Goal: Task Accomplishment & Management: Manage account settings

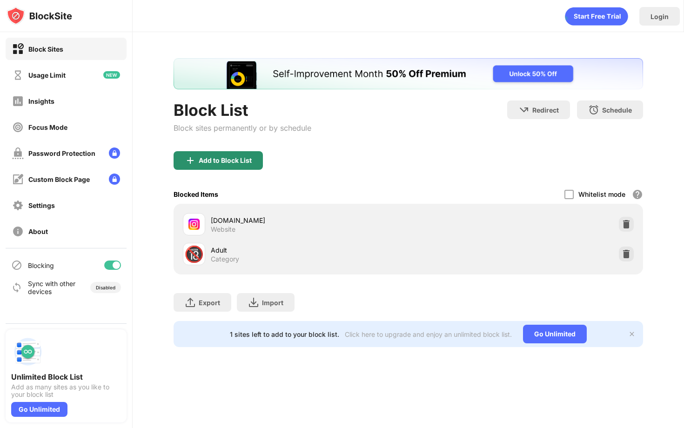
click at [237, 161] on div "Add to Block List" at bounding box center [225, 160] width 53 height 7
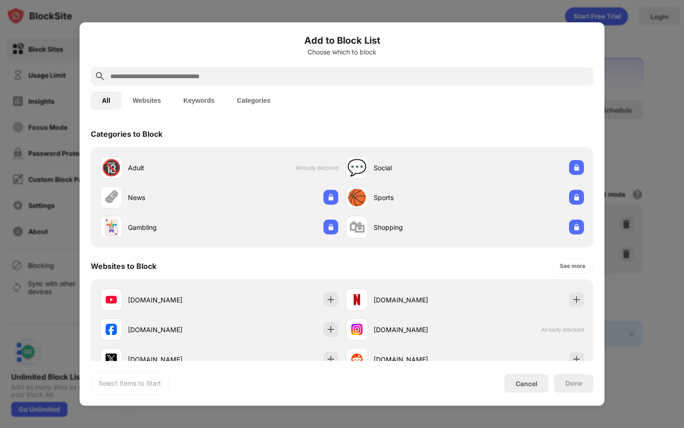
click at [146, 99] on button "Websites" at bounding box center [146, 100] width 51 height 19
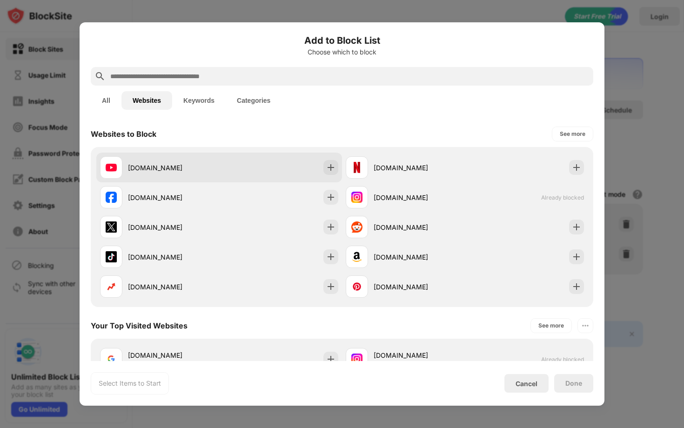
click at [153, 167] on div "youtube.com" at bounding box center [173, 168] width 91 height 10
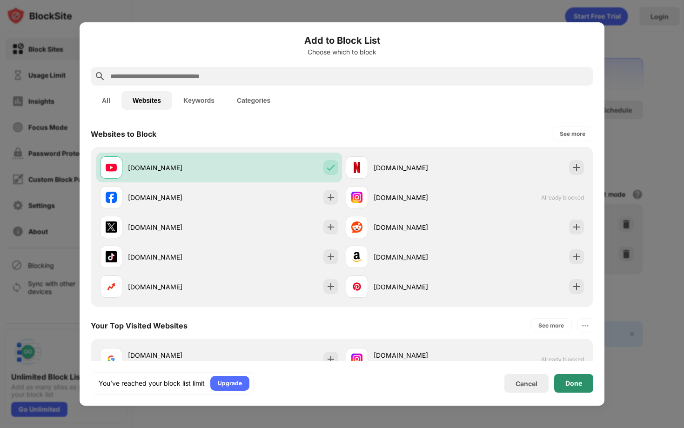
click at [578, 378] on div "Done" at bounding box center [573, 383] width 39 height 19
